Goal: Information Seeking & Learning: Learn about a topic

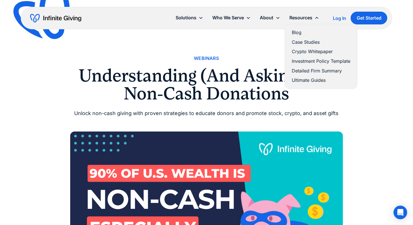
click at [292, 30] on link "Blog" at bounding box center [321, 33] width 59 height 8
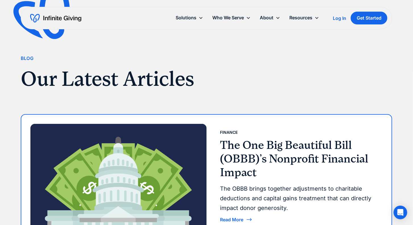
click at [253, 158] on h3 "The One Big Beautiful Bill (OBBB)’s Nonprofit Financial Impact" at bounding box center [299, 158] width 158 height 41
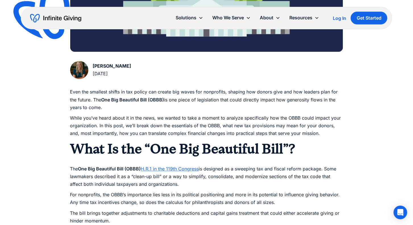
scroll to position [407, 0]
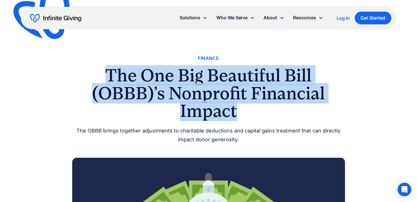
drag, startPoint x: 111, startPoint y: 74, endPoint x: 269, endPoint y: 110, distance: 162.3
click at [269, 110] on h1 "The One Big Beautiful Bill (OBBB)’s Nonprofit Financial Impact" at bounding box center [208, 93] width 273 height 53
copy h1 "The One Big Beautiful Bill (OBBB)’s Nonprofit Financial Impact"
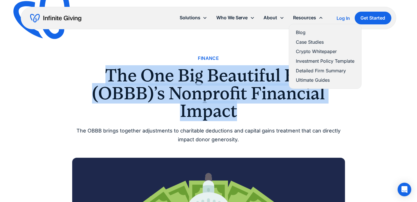
click at [304, 30] on link "Blog" at bounding box center [325, 33] width 59 height 8
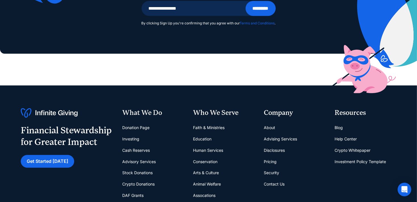
scroll to position [872, 0]
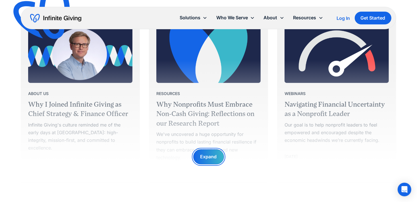
click at [221, 158] on div "Expand" at bounding box center [208, 157] width 31 height 15
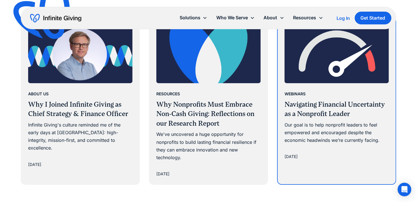
click at [337, 127] on div "Our goal is to help nonprofit leaders to feel empowered and encouraged despite …" at bounding box center [337, 132] width 104 height 23
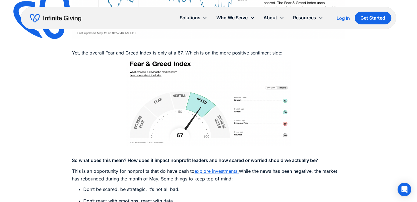
scroll to position [1112, 0]
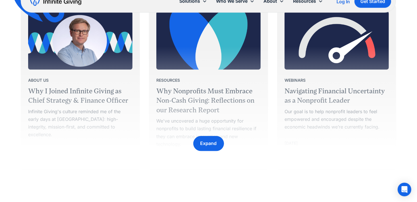
scroll to position [893, 0]
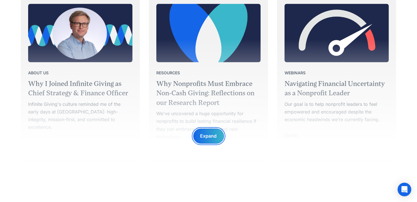
click at [210, 139] on div "Expand" at bounding box center [208, 136] width 16 height 8
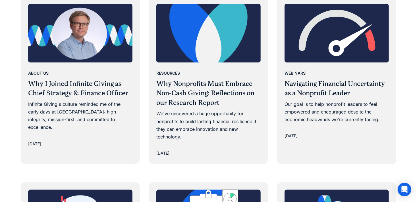
click at [210, 139] on div "We've uncovered a huge opportunity for nonprofits to build lasting financial re…" at bounding box center [208, 125] width 104 height 31
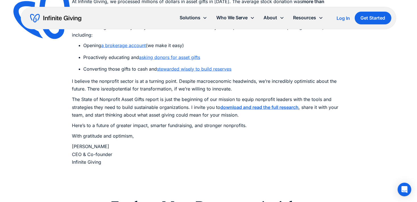
scroll to position [467, 0]
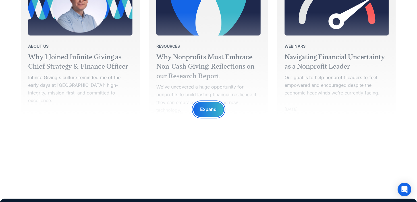
click at [212, 109] on div "Expand" at bounding box center [208, 110] width 16 height 8
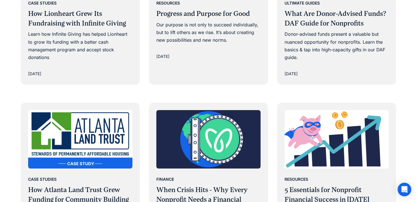
scroll to position [1406, 0]
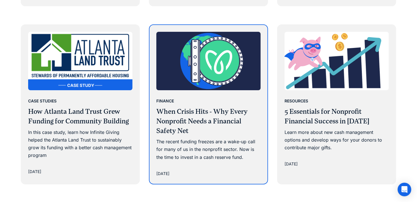
click at [213, 110] on h3 "When Crisis Hits - Why Every Nonprofit Needs a Financial Safety Net" at bounding box center [208, 121] width 104 height 29
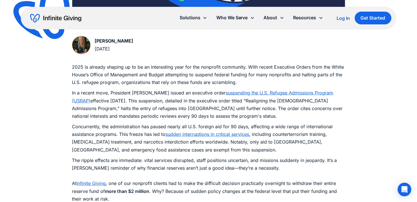
scroll to position [307, 0]
